Goal: Transaction & Acquisition: Purchase product/service

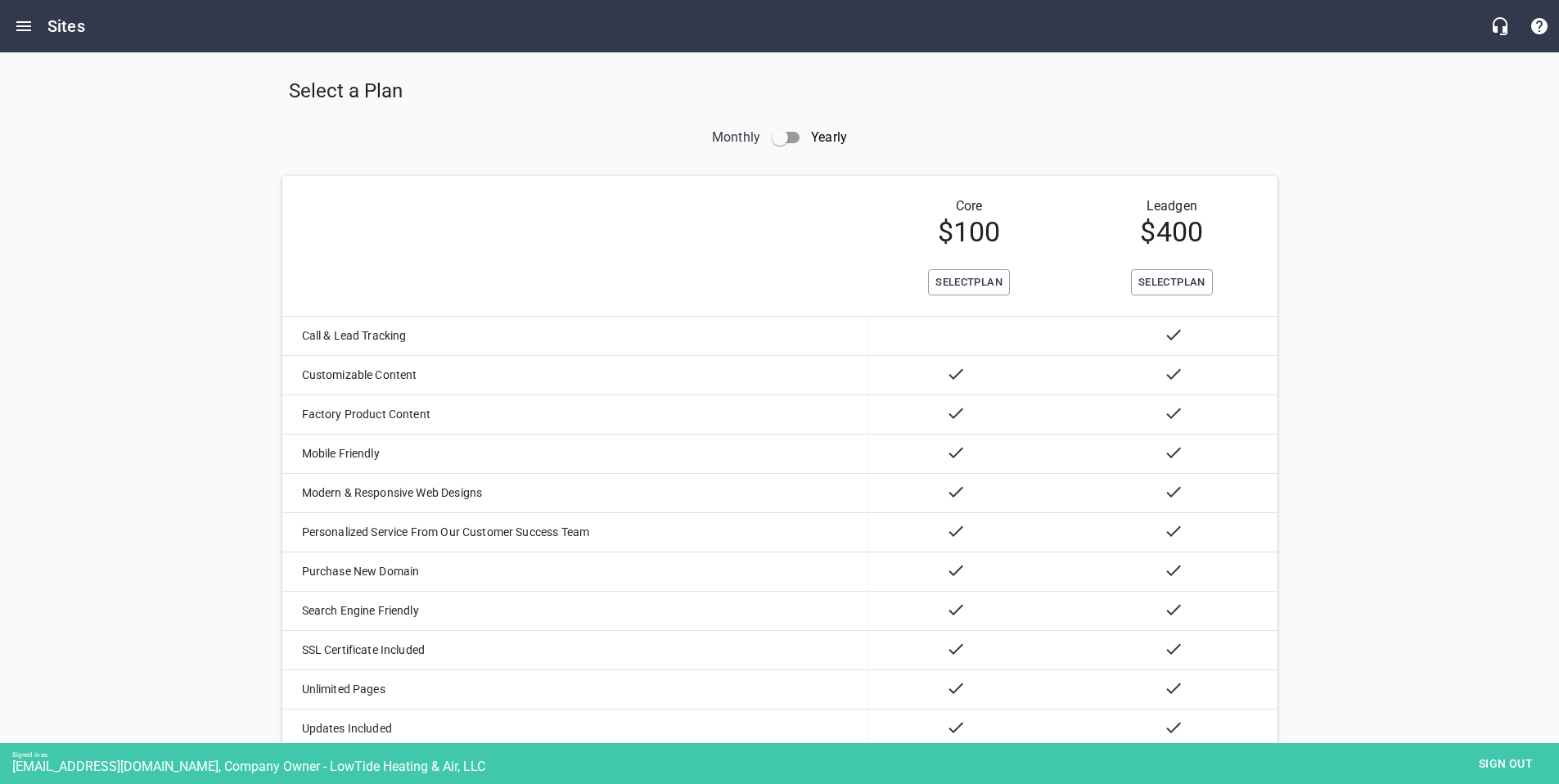
click at [1440, 540] on div "Select a Plan Monthly Yearly Core $ 100 Leadgen $ 400 Select Plan Select Plan C…" at bounding box center [780, 641] width 1559 height 1177
click at [960, 269] on button "Select Plan" at bounding box center [969, 282] width 82 height 27
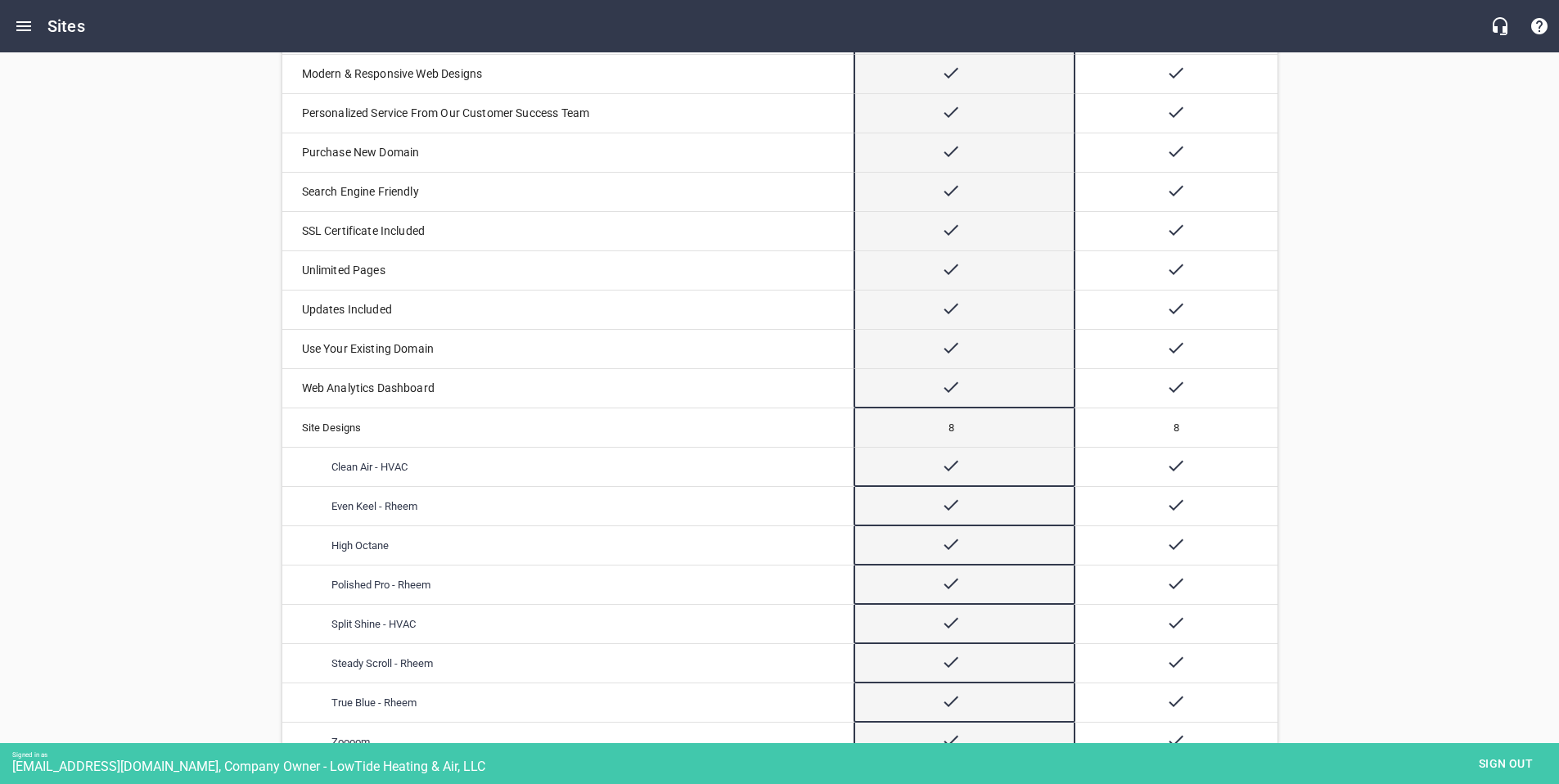
scroll to position [539, 0]
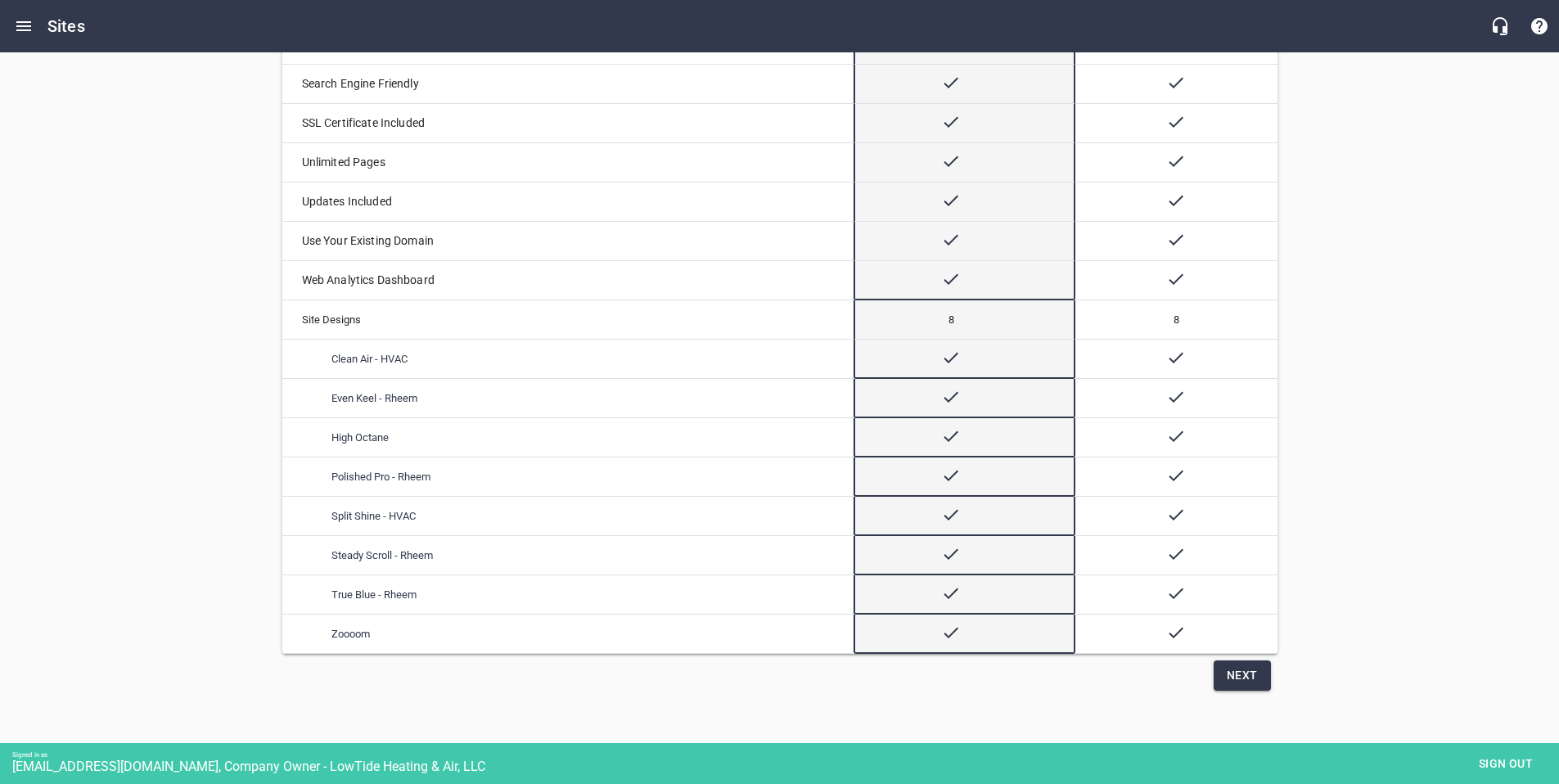
click at [1247, 686] on span "Next" at bounding box center [1242, 675] width 31 height 20
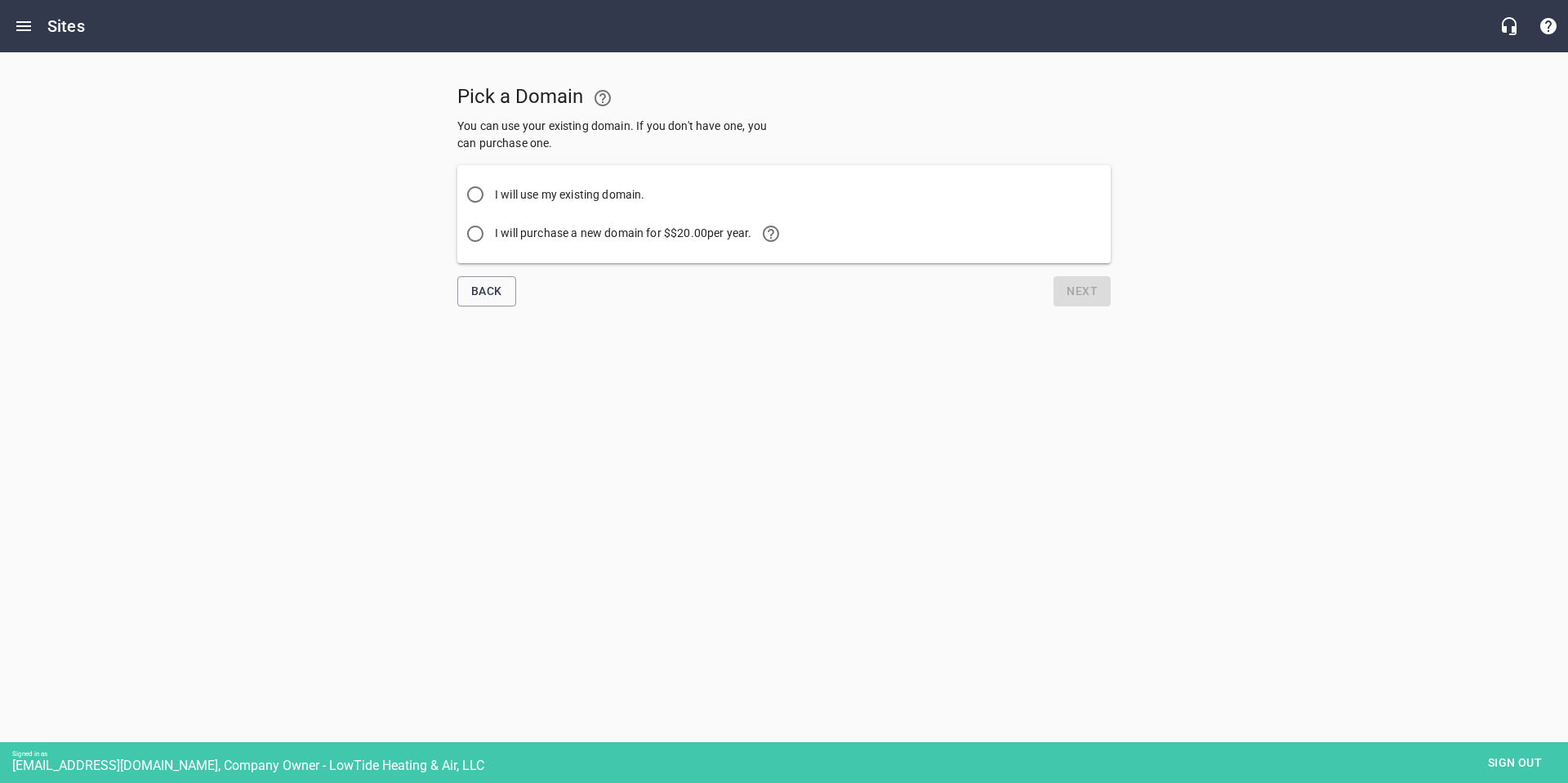
click at [562, 231] on span "I will purchase a new domain for $ $20.00 per year." at bounding box center [643, 233] width 296 height 39
click at [495, 231] on input "I will purchase a new domain for $ $20.00 per year." at bounding box center [476, 233] width 39 height 39
radio input "true"
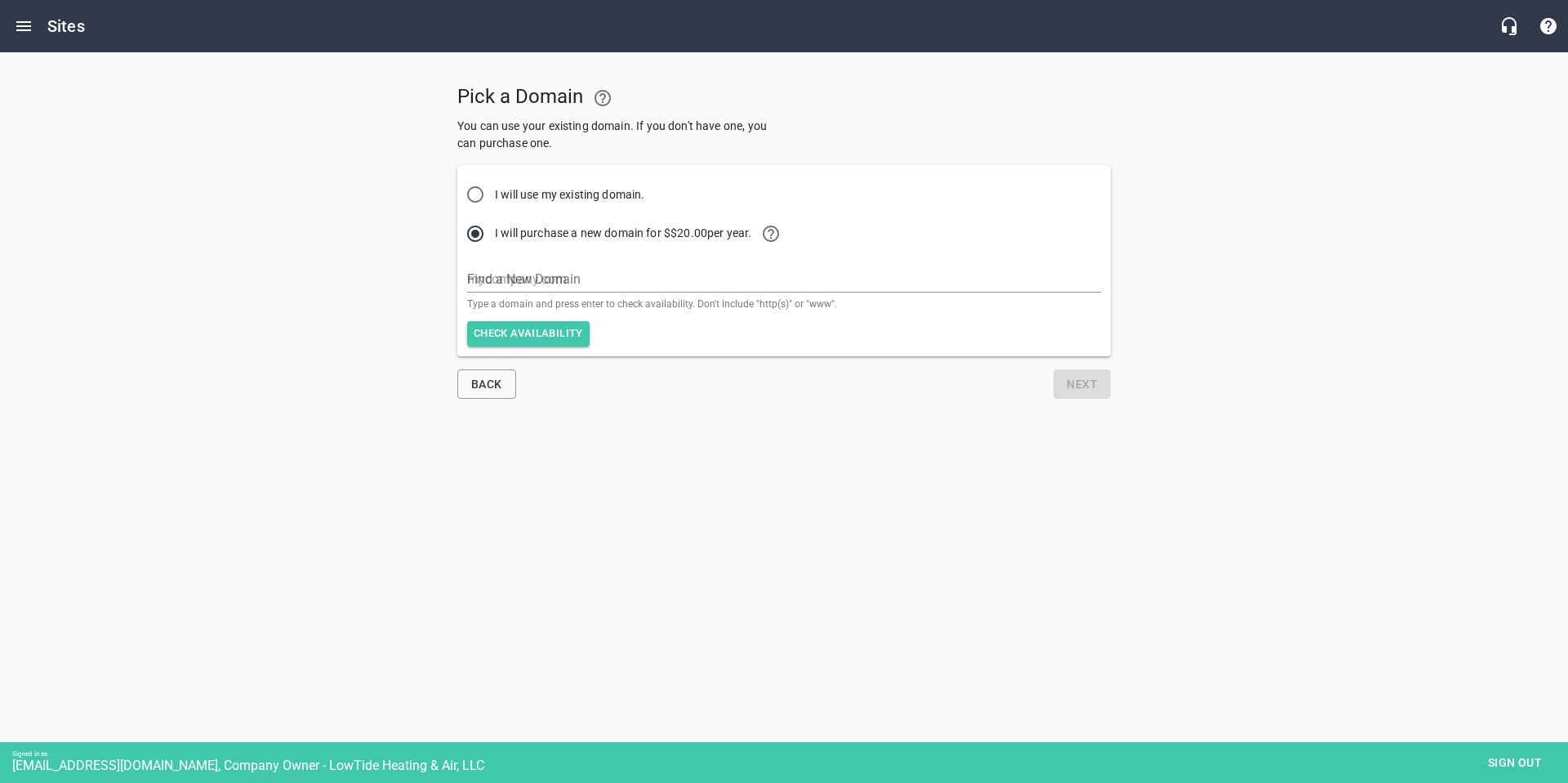
click at [568, 275] on input "text" at bounding box center [784, 279] width 634 height 26
click at [533, 329] on span "Check availability" at bounding box center [528, 333] width 110 height 18
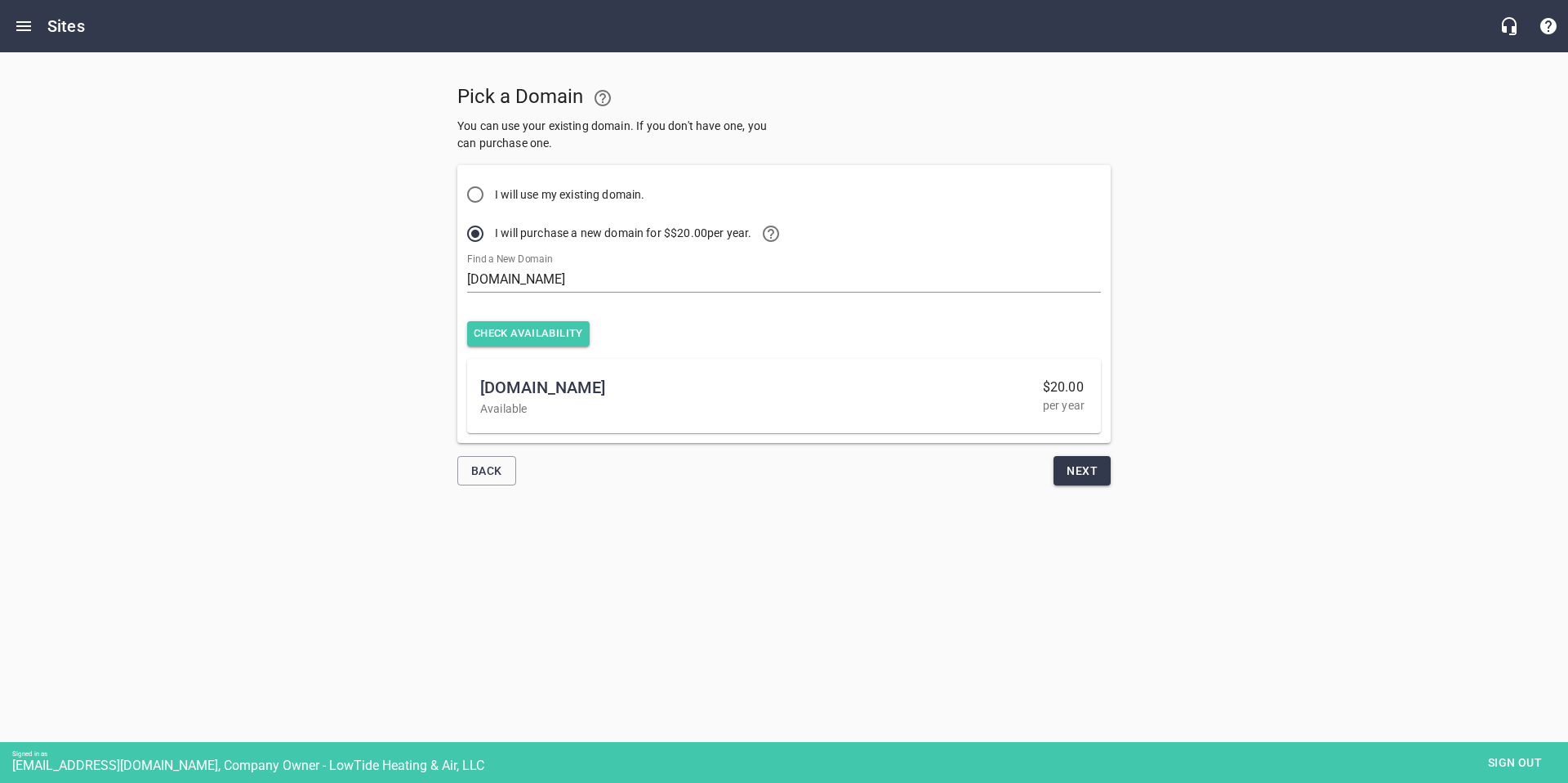
click at [558, 290] on input "[DOMAIN_NAME]" at bounding box center [784, 279] width 634 height 26
drag, startPoint x: 587, startPoint y: 281, endPoint x: 513, endPoint y: 279, distance: 74.0
click at [513, 279] on input "[DOMAIN_NAME]" at bounding box center [784, 279] width 634 height 26
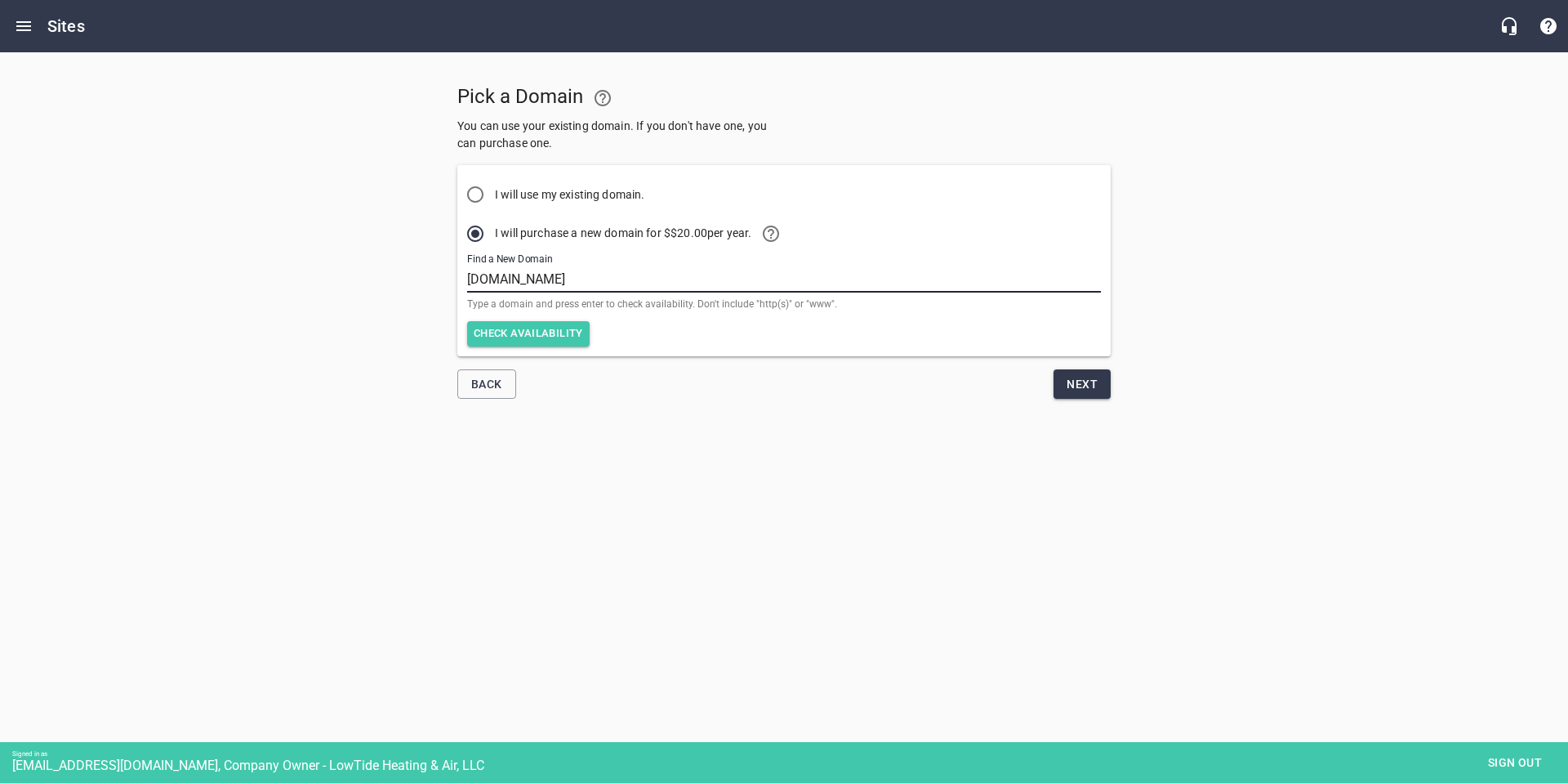
type input "[DOMAIN_NAME]"
click at [504, 329] on span "Check availability" at bounding box center [528, 333] width 110 height 18
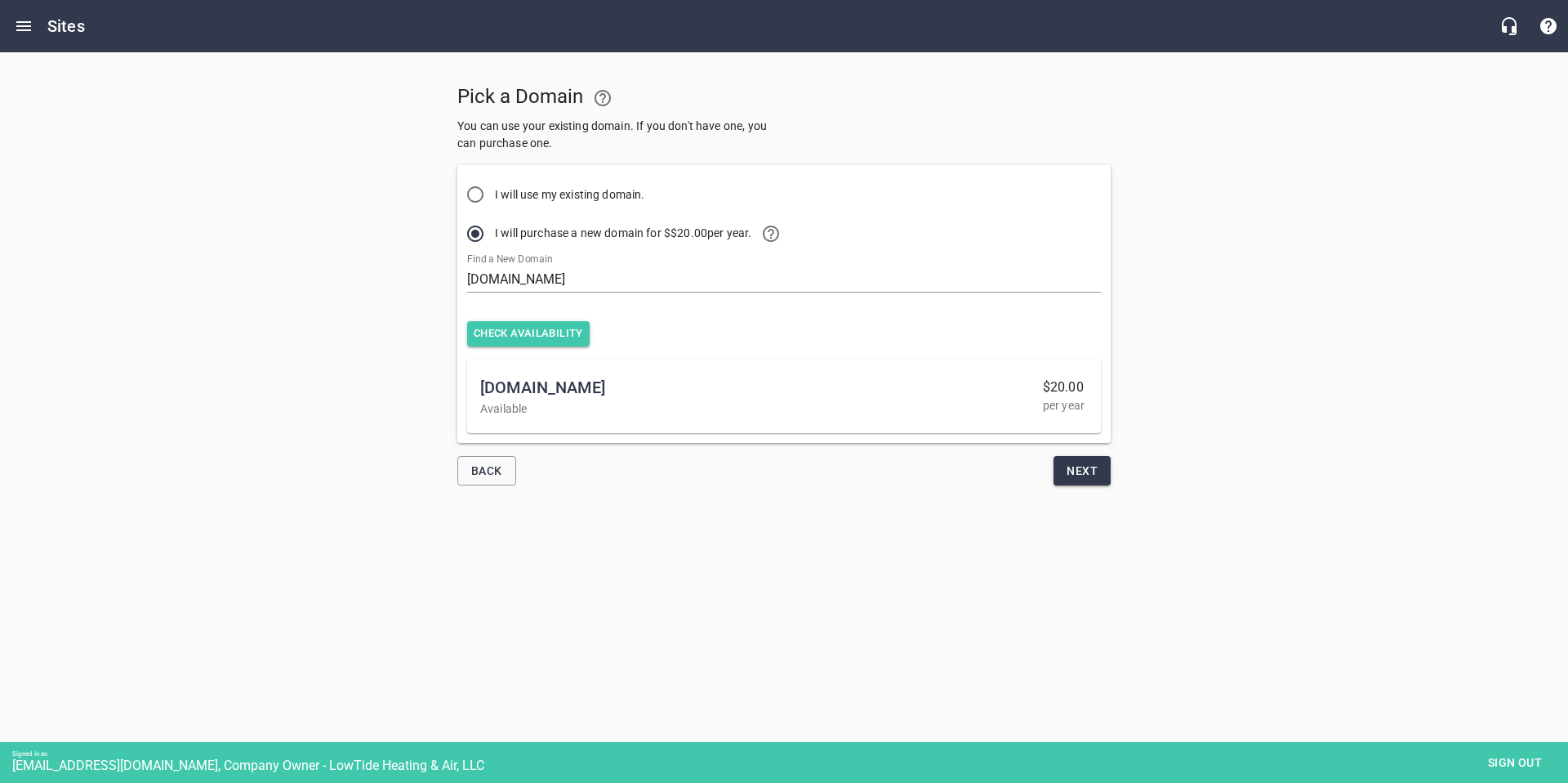
click at [1500, 756] on span "Sign out" at bounding box center [1515, 762] width 69 height 20
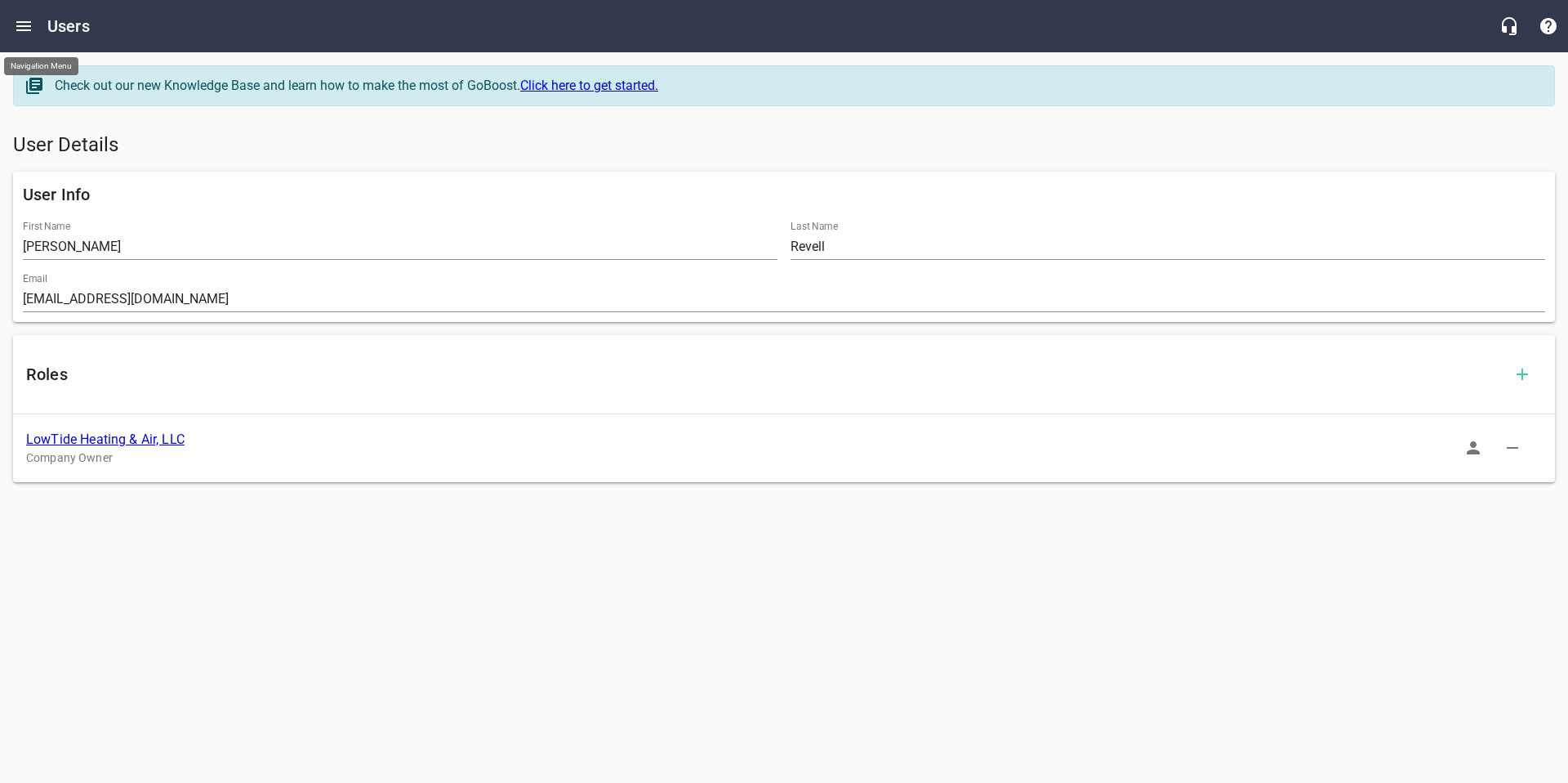
click at [22, 28] on icon "Open drawer" at bounding box center [23, 26] width 19 height 19
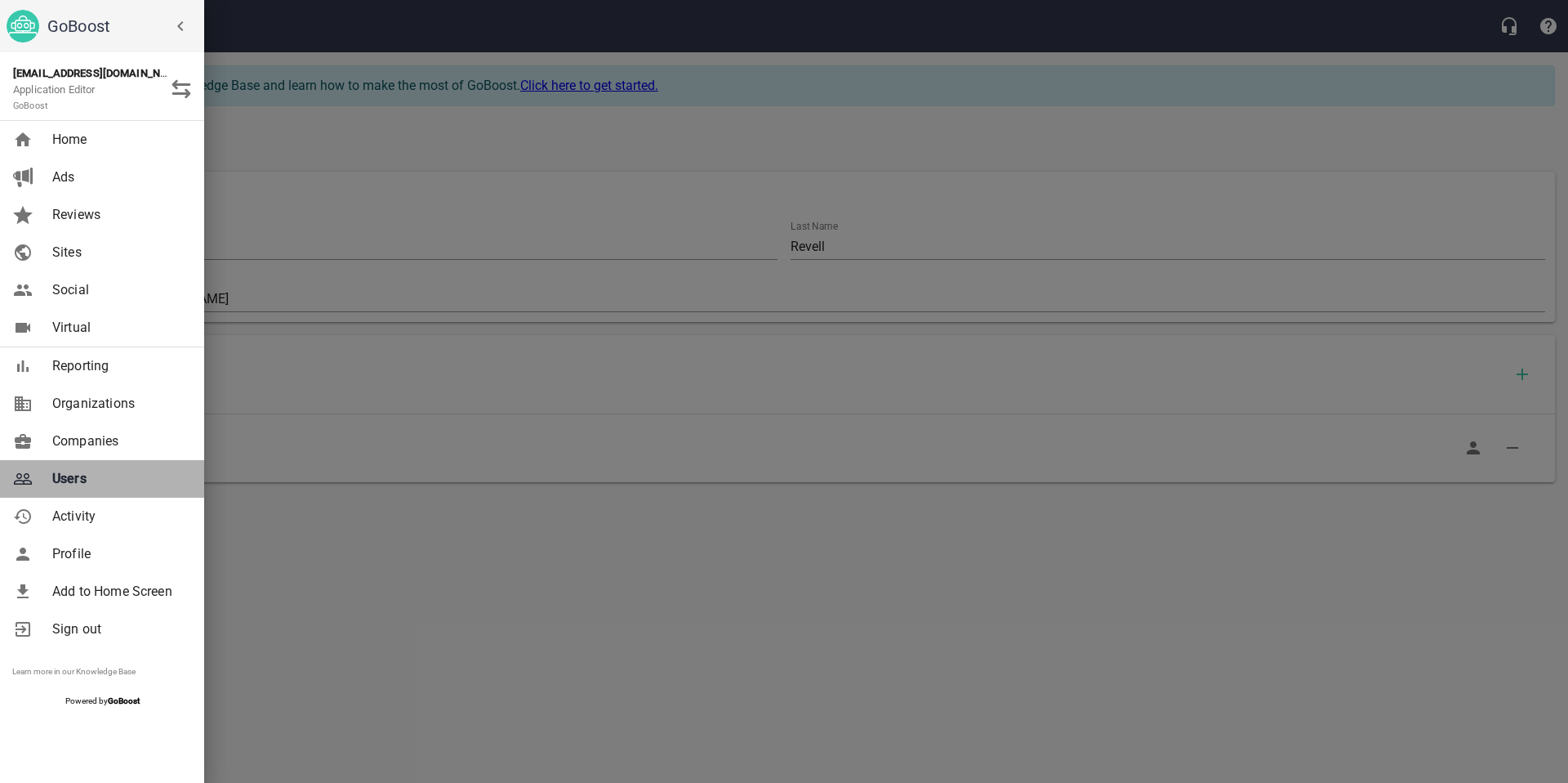
click at [101, 469] on span "Users" at bounding box center [119, 479] width 132 height 19
